Goal: Find specific page/section: Find specific page/section

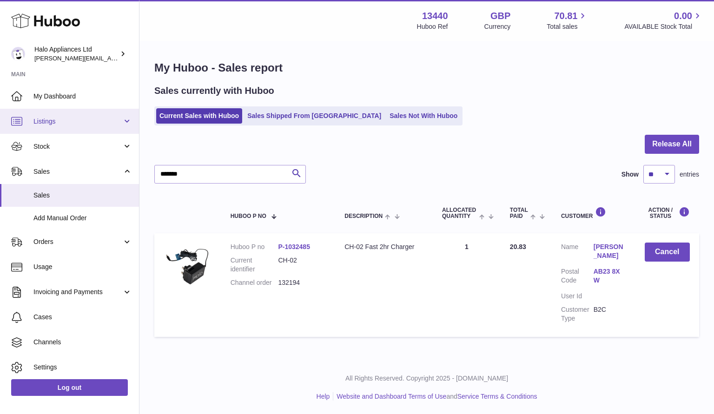
click at [52, 125] on span "Listings" at bounding box center [77, 121] width 89 height 9
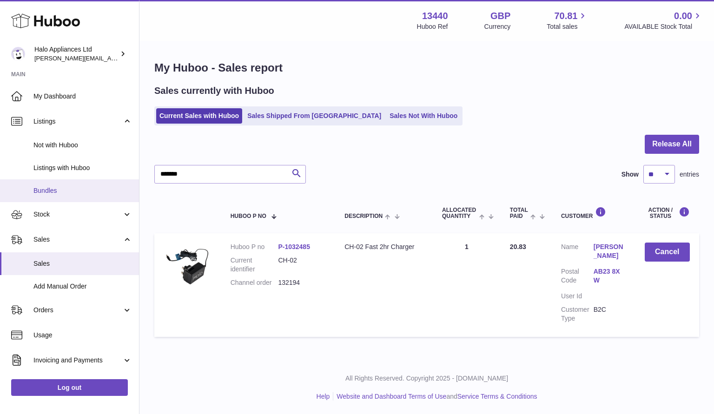
click at [49, 190] on span "Bundles" at bounding box center [82, 190] width 99 height 9
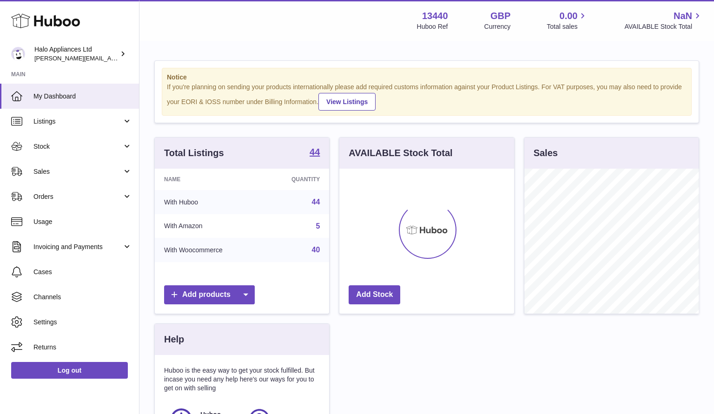
scroll to position [145, 175]
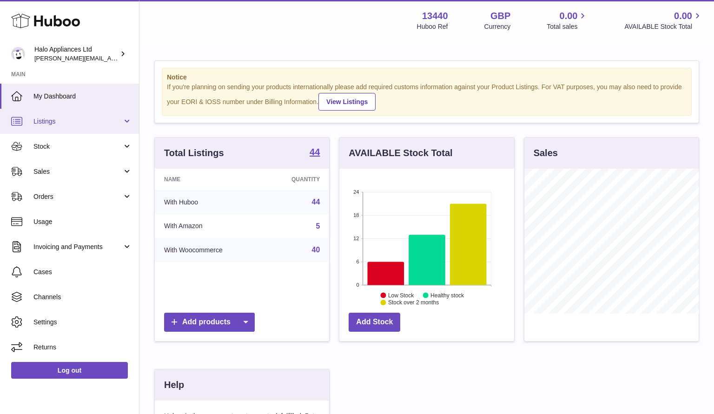
click at [52, 126] on link "Listings" at bounding box center [69, 121] width 139 height 25
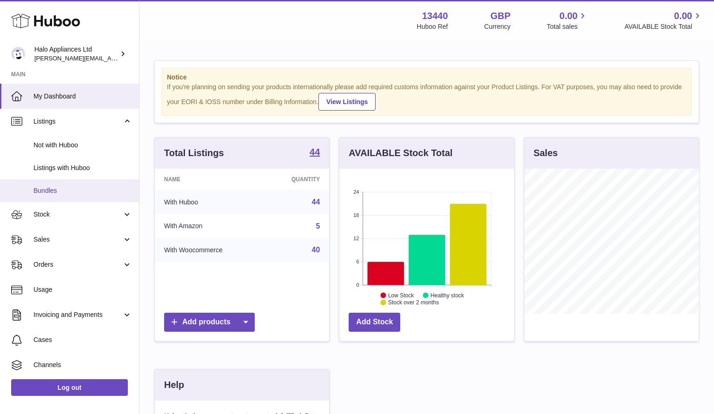
click at [53, 186] on link "Bundles" at bounding box center [69, 190] width 139 height 23
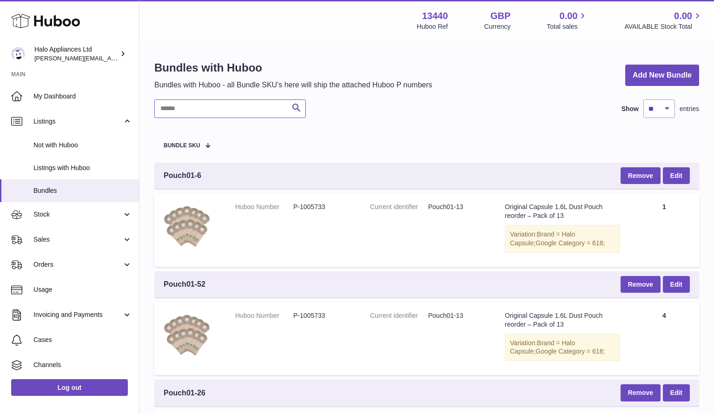
click at [197, 109] on input "text" at bounding box center [229, 108] width 151 height 19
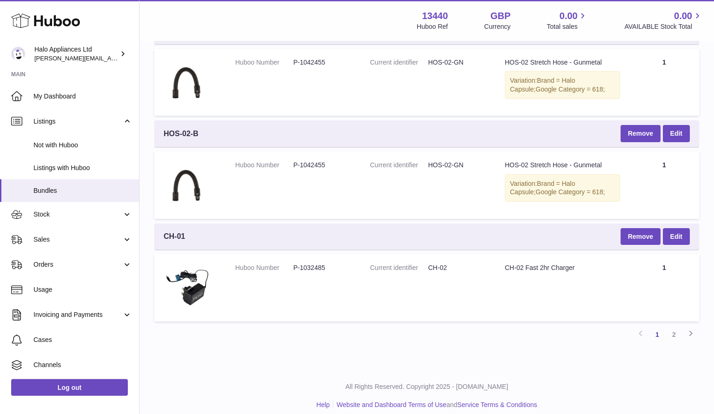
scroll to position [888, 0]
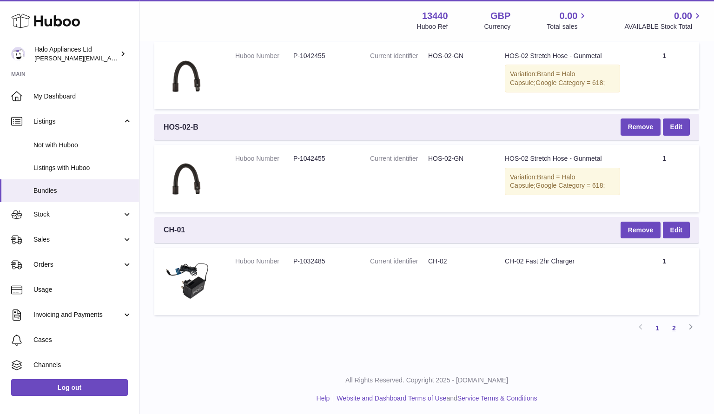
click at [676, 323] on link "2" at bounding box center [673, 328] width 17 height 17
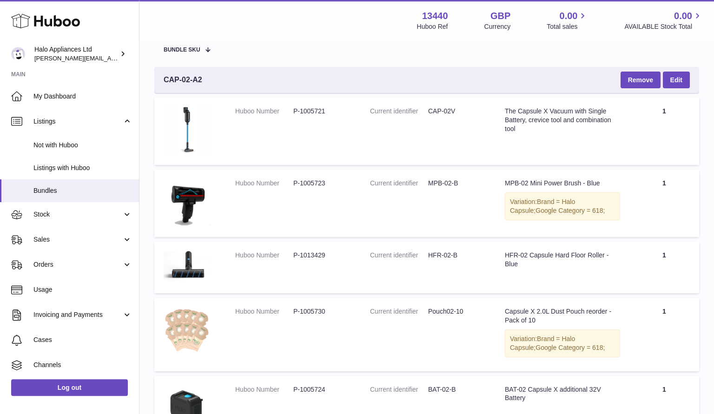
scroll to position [92, 0]
